Goal: Transaction & Acquisition: Purchase product/service

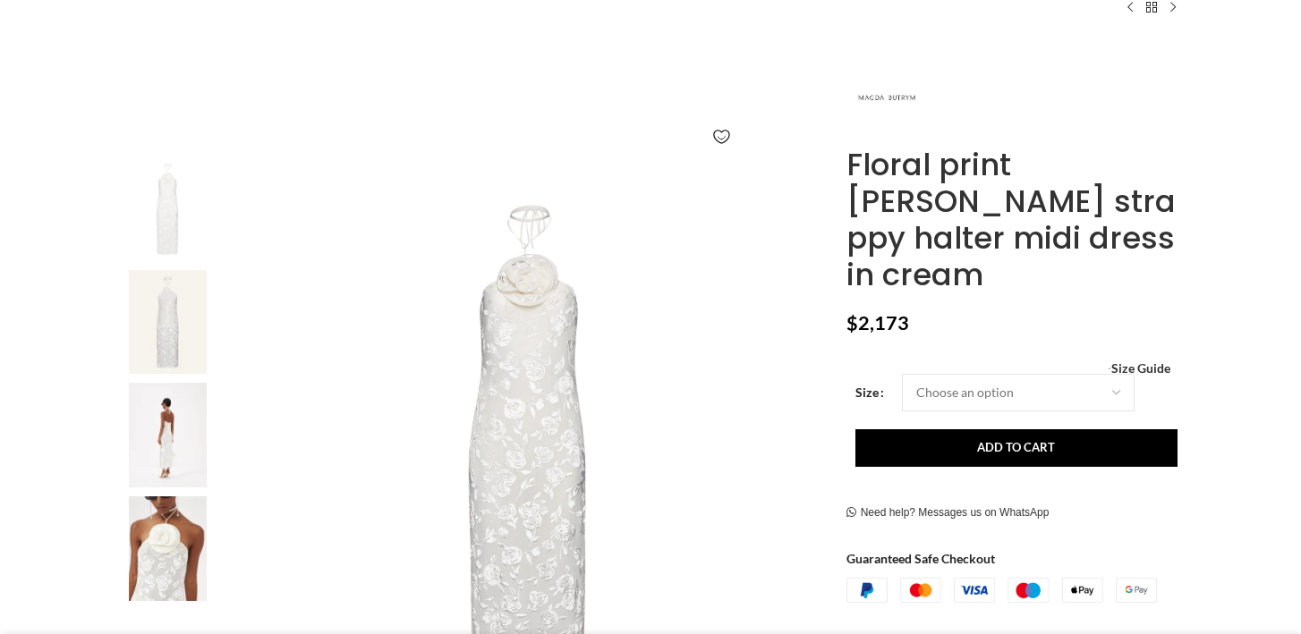
scroll to position [196, 0]
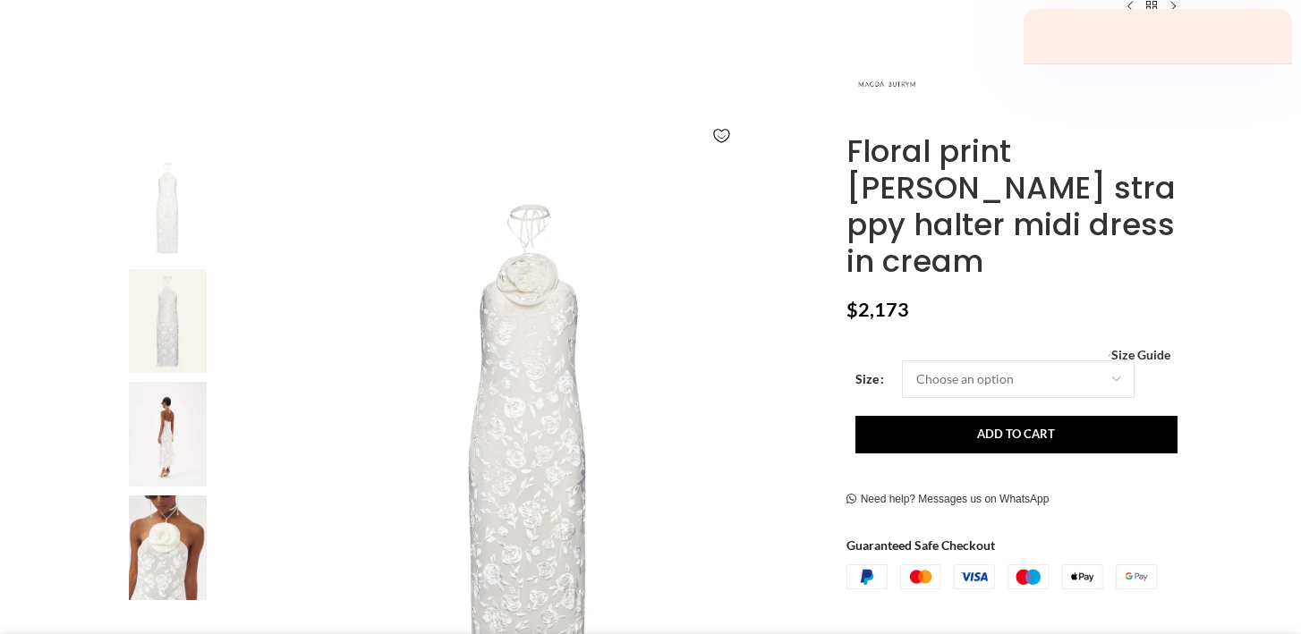
click at [149, 536] on img at bounding box center [167, 548] width 109 height 105
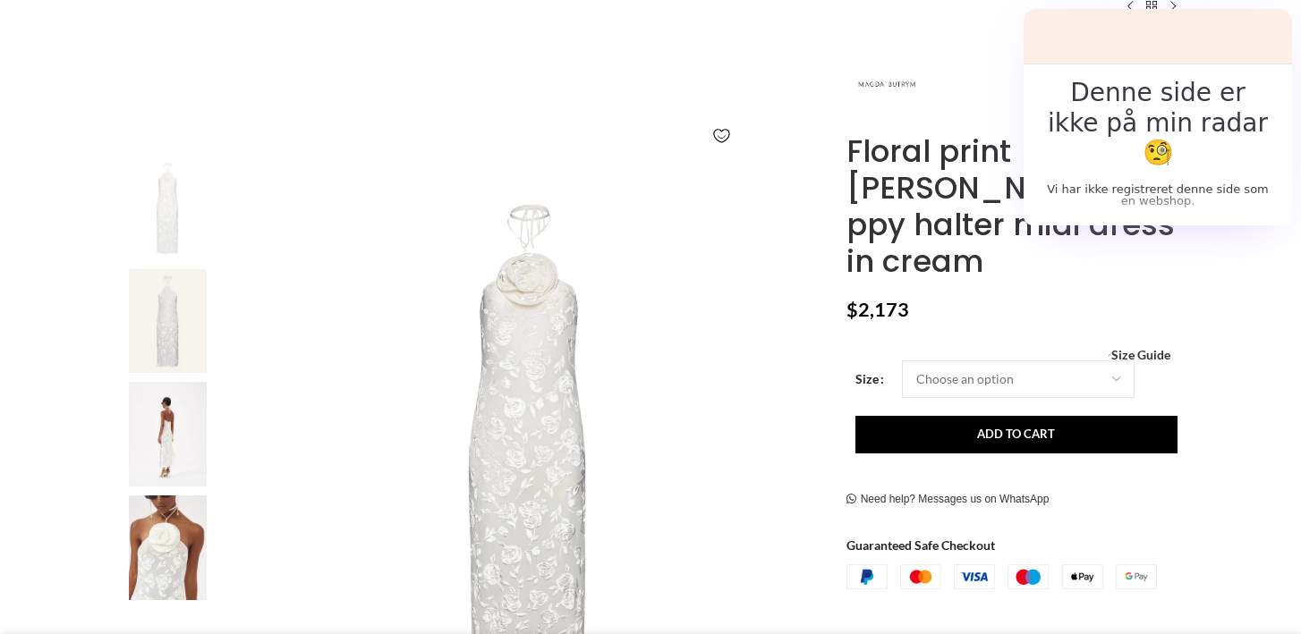
click at [172, 549] on img at bounding box center [167, 548] width 109 height 105
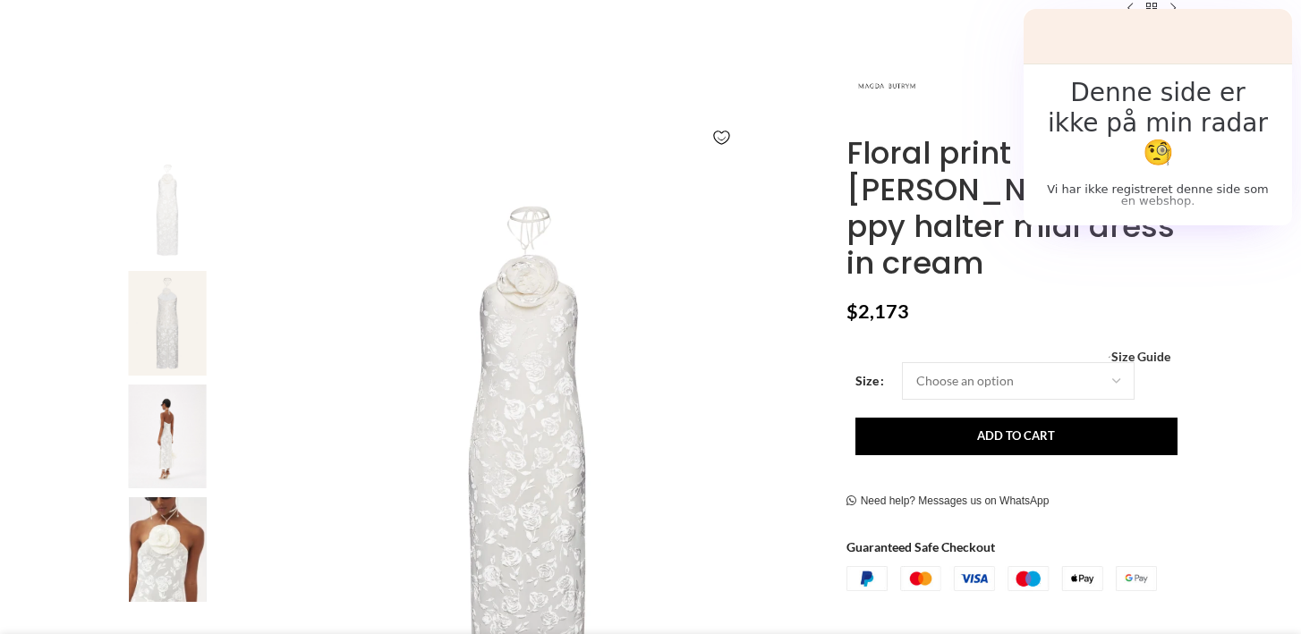
click at [160, 448] on img at bounding box center [167, 437] width 109 height 105
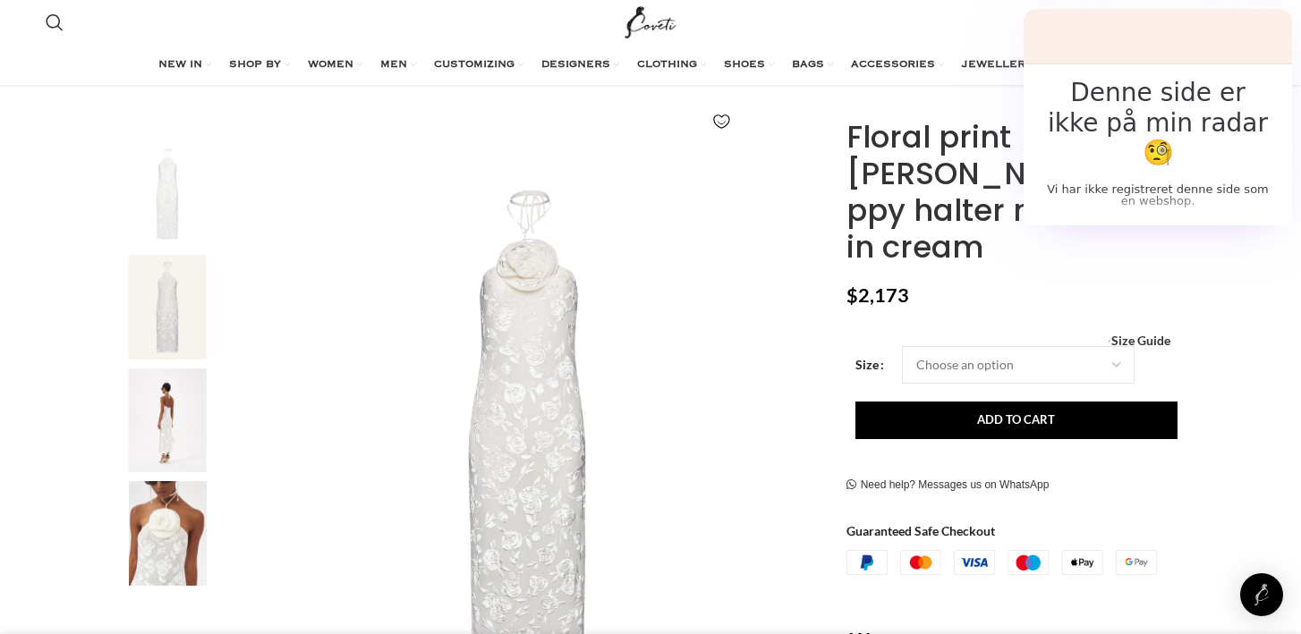
scroll to position [222, 0]
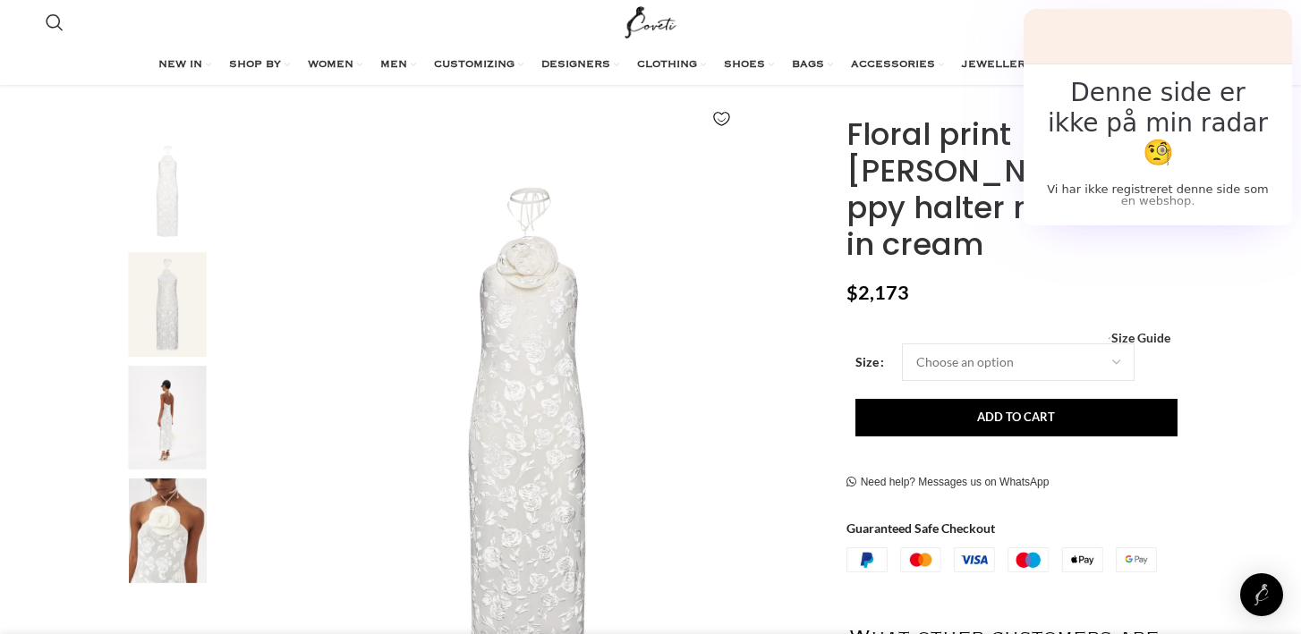
click at [177, 434] on img "3 / 4" at bounding box center [167, 418] width 109 height 105
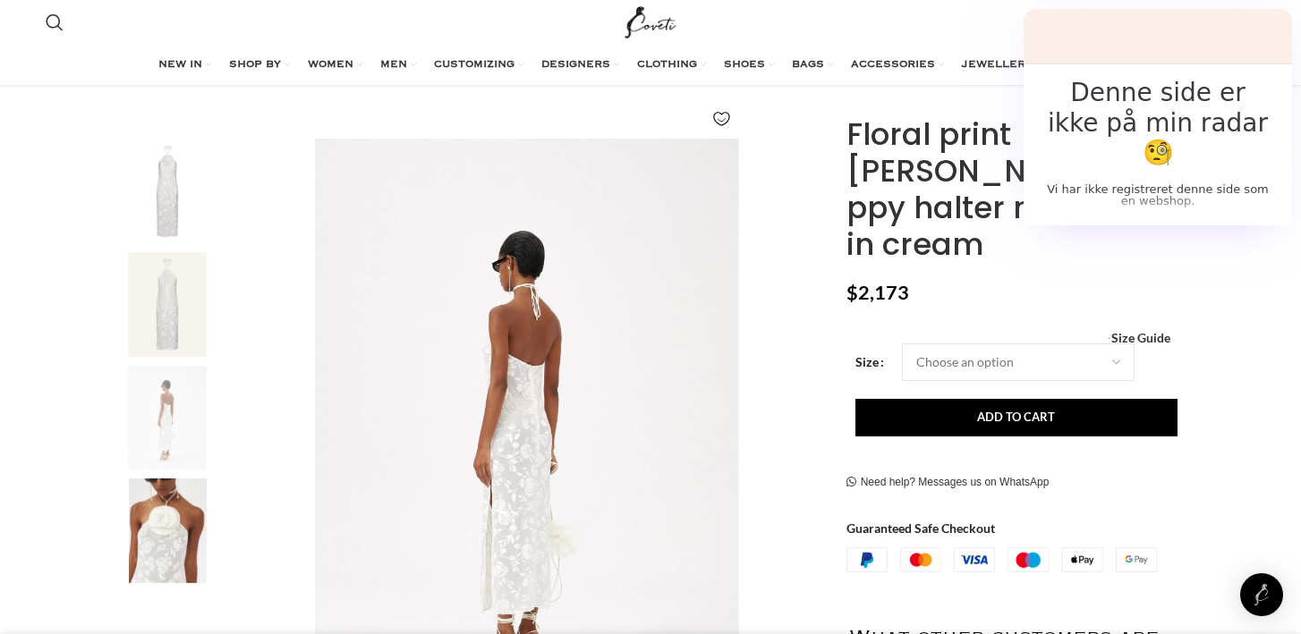
click at [180, 518] on img "4 / 4" at bounding box center [167, 531] width 109 height 105
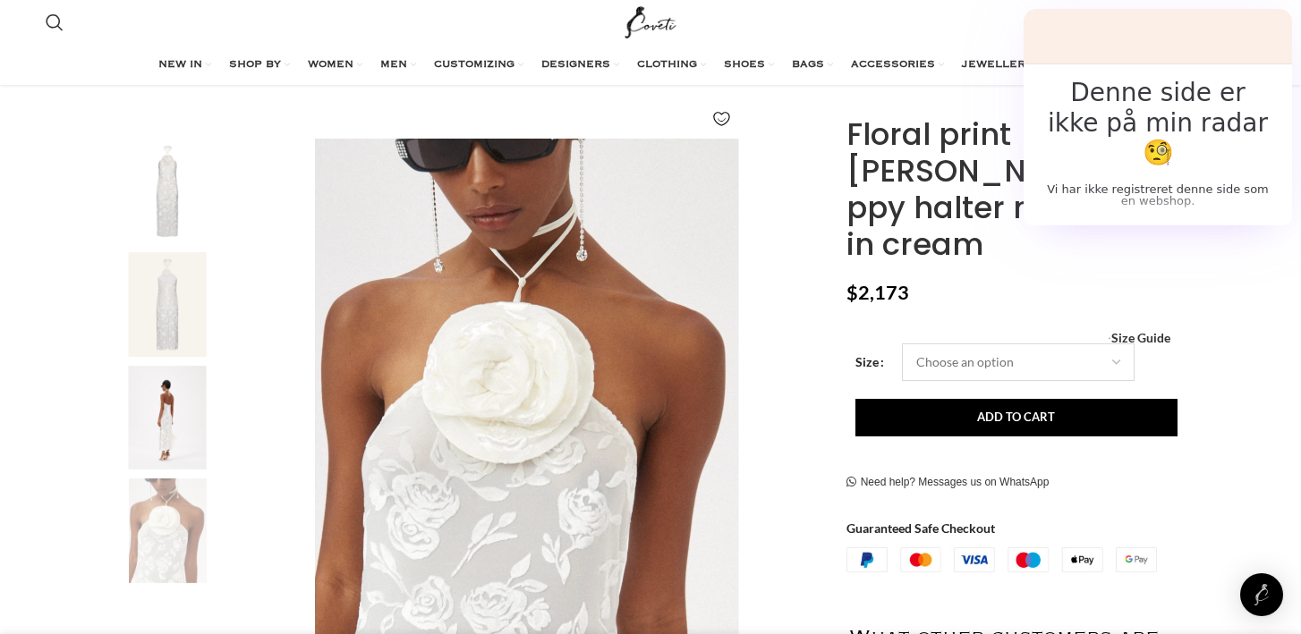
click at [976, 344] on select "Choose an option 6 UK 8 UK 10 [GEOGRAPHIC_DATA] 12 [GEOGRAPHIC_DATA] 14 [GEOGRA…" at bounding box center [1018, 363] width 233 height 38
click at [166, 430] on img "3 / 4" at bounding box center [167, 418] width 109 height 105
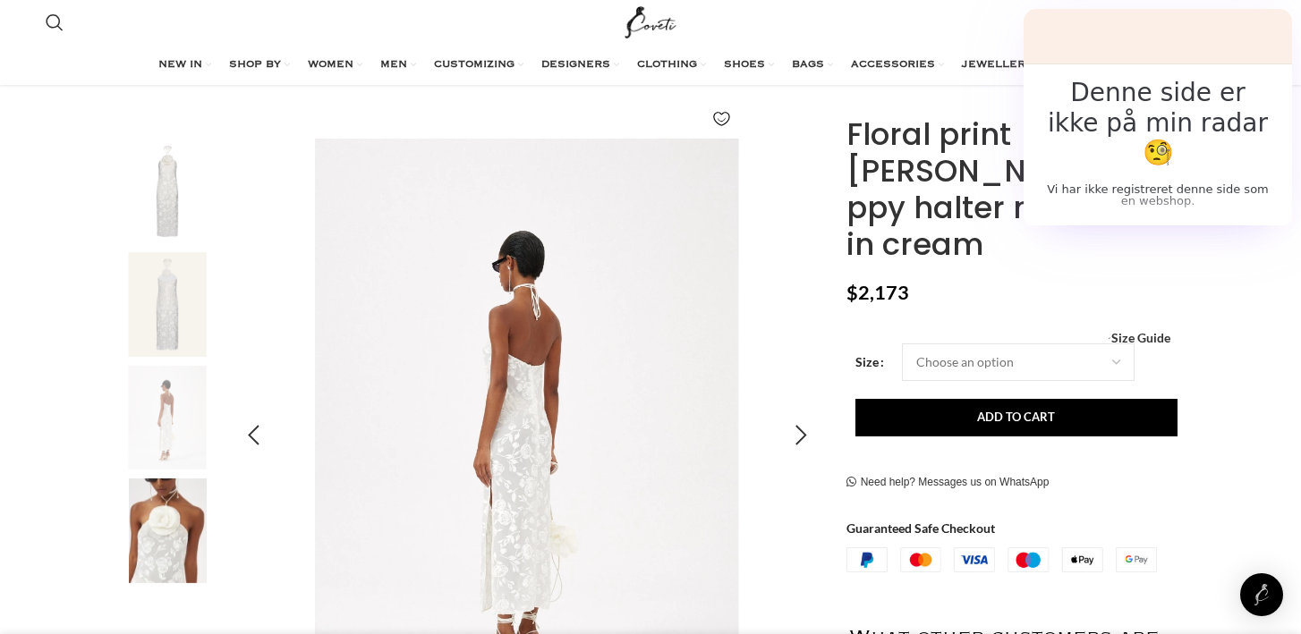
click at [590, 497] on img "3 / 4" at bounding box center [526, 435] width 593 height 593
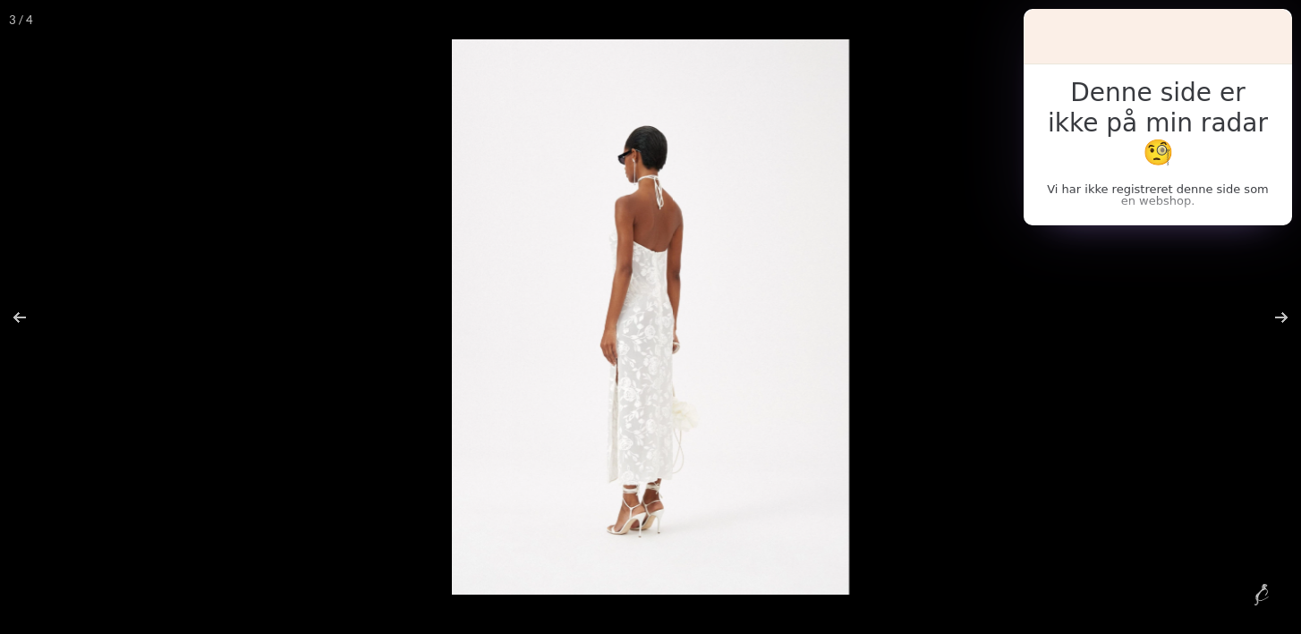
click at [621, 471] on img at bounding box center [650, 317] width 397 height 556
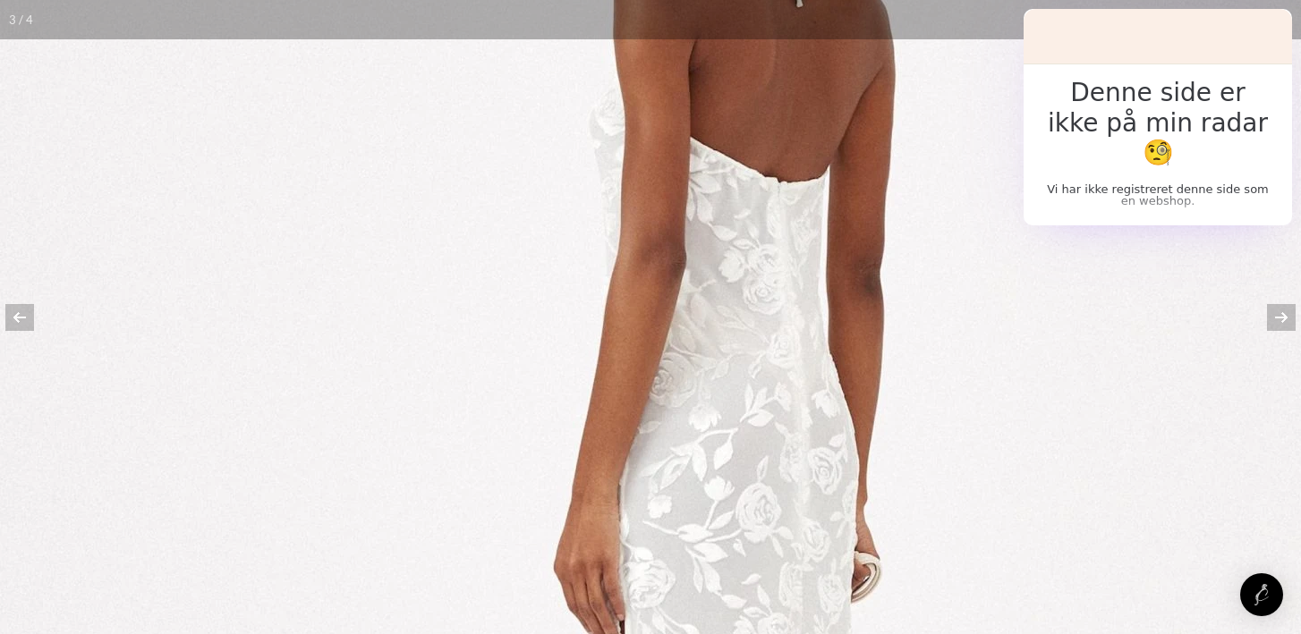
scroll to position [0, 565]
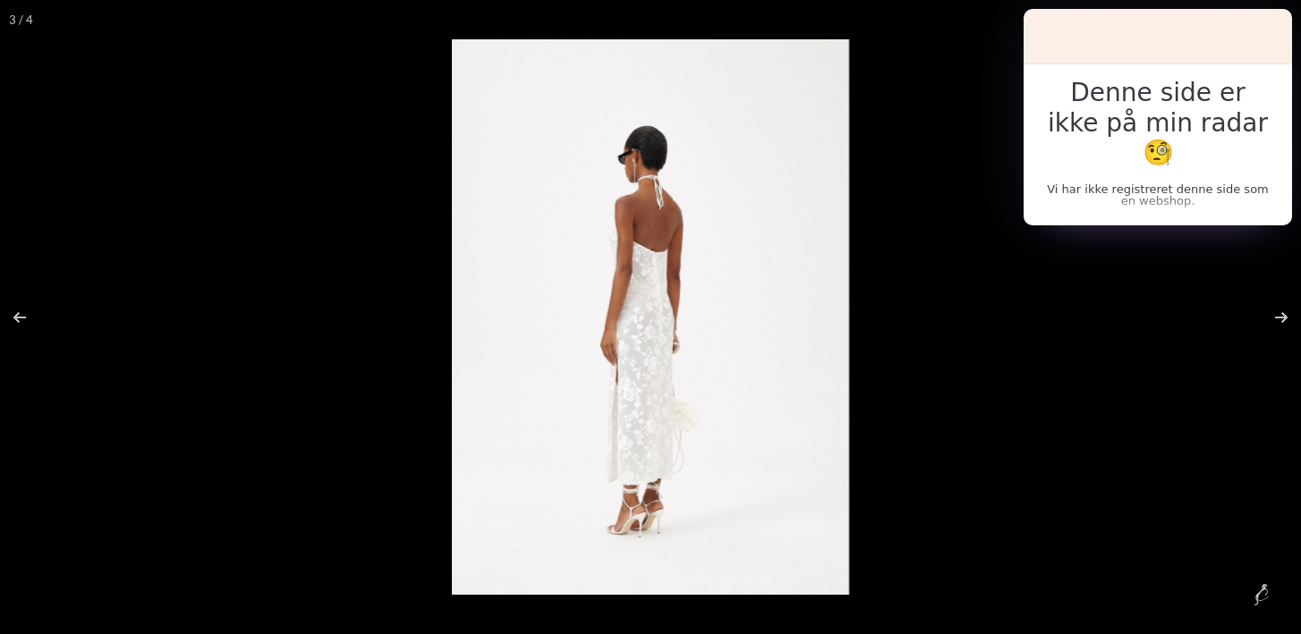
click at [1281, 27] on button at bounding box center [1281, 19] width 39 height 39
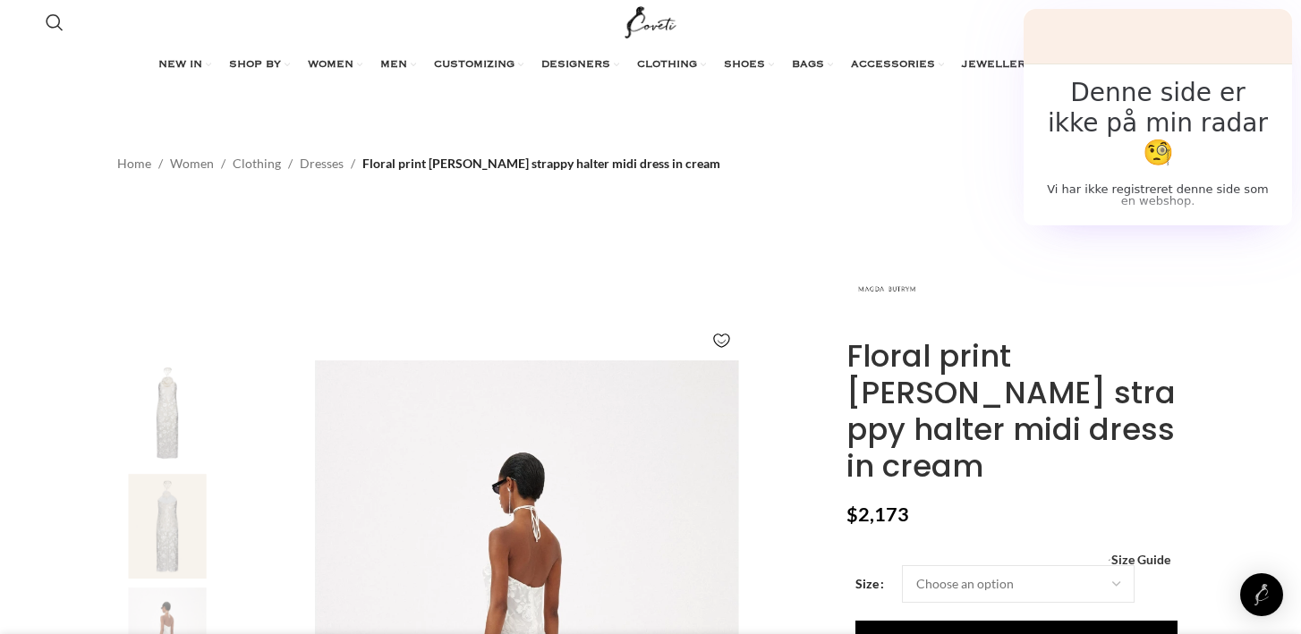
scroll to position [0, 874]
